Goal: Information Seeking & Learning: Learn about a topic

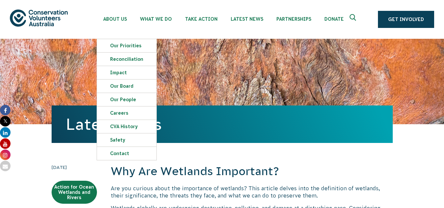
scroll to position [45, 0]
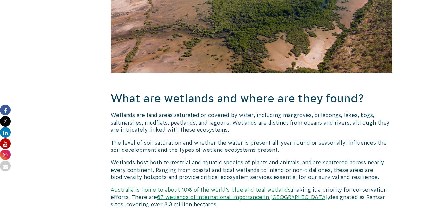
scroll to position [374, 0]
click at [128, 191] on p "Australia is home to about 10% of the world’s blue and teal wetlands, making it…" at bounding box center [252, 197] width 282 height 22
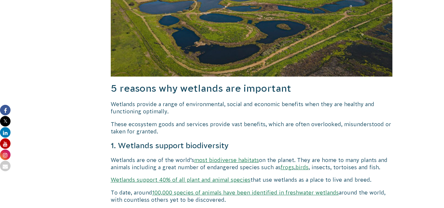
scroll to position [689, 0]
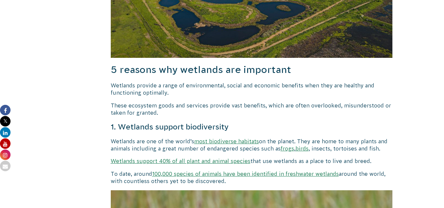
click at [172, 158] on link "Wetlands support 40% of all plant and animal species" at bounding box center [181, 161] width 140 height 6
